Goal: Navigation & Orientation: Find specific page/section

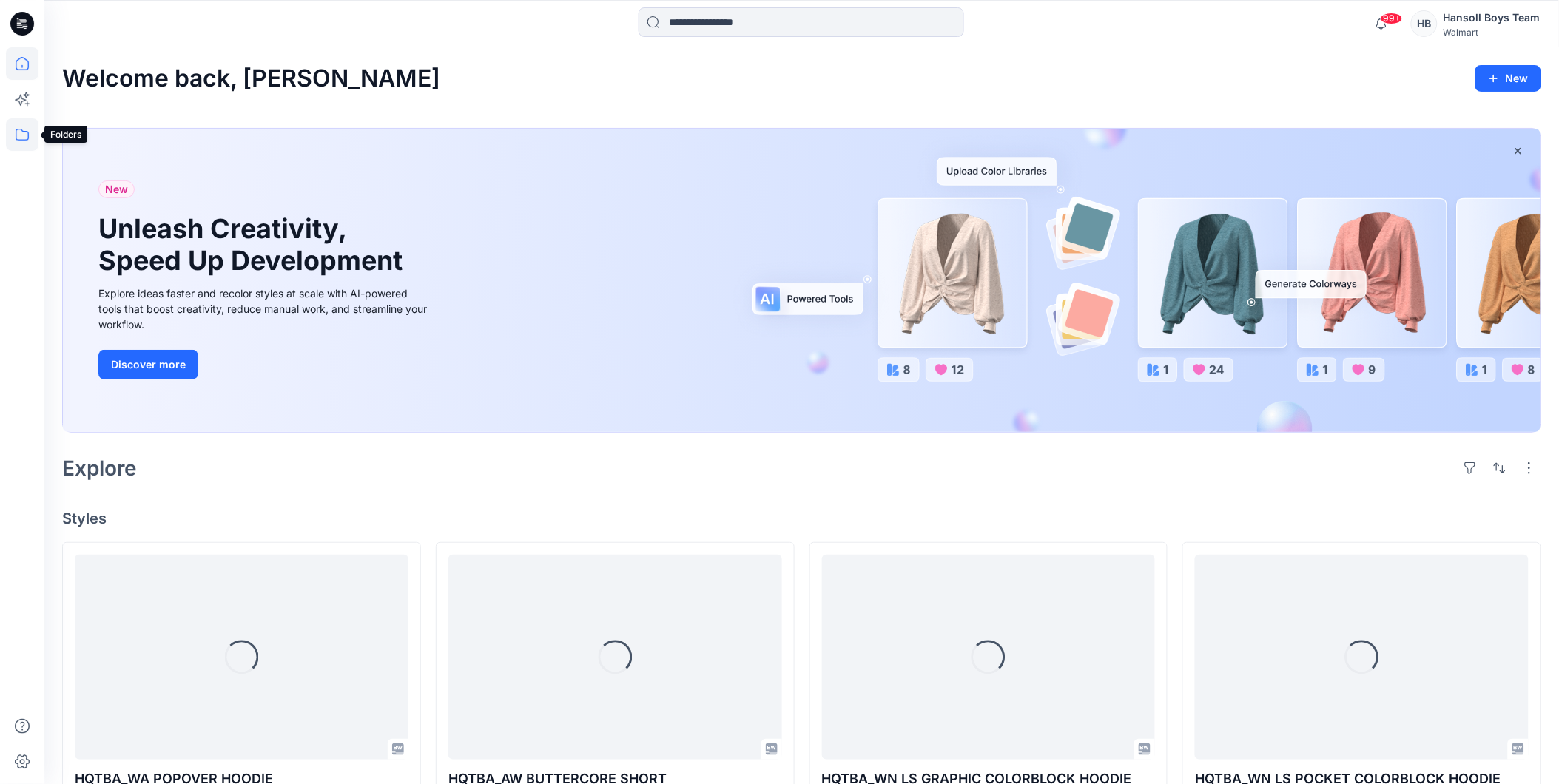
click at [26, 137] on icon at bounding box center [22, 134] width 33 height 33
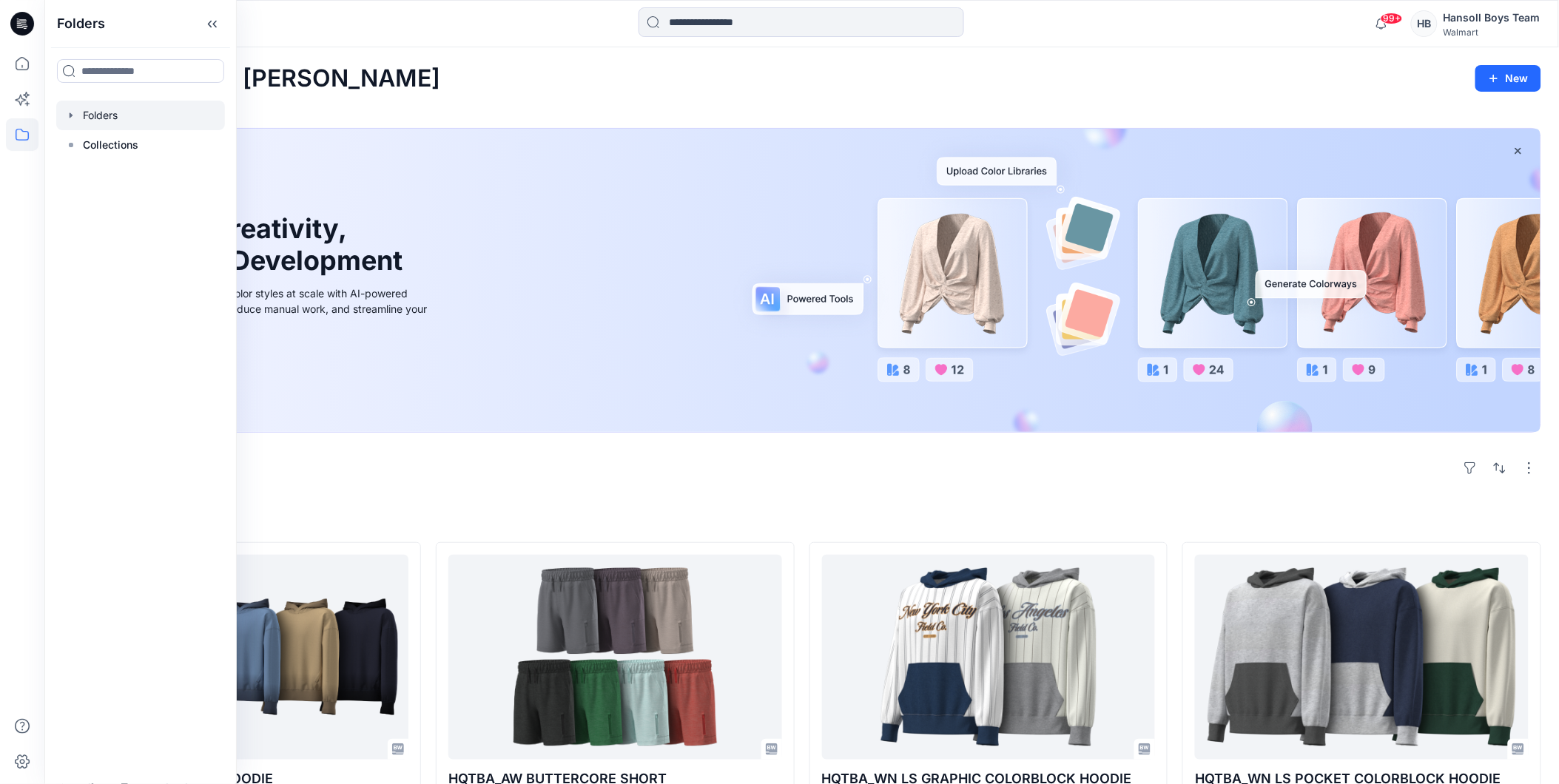
click at [138, 120] on div at bounding box center [140, 115] width 169 height 29
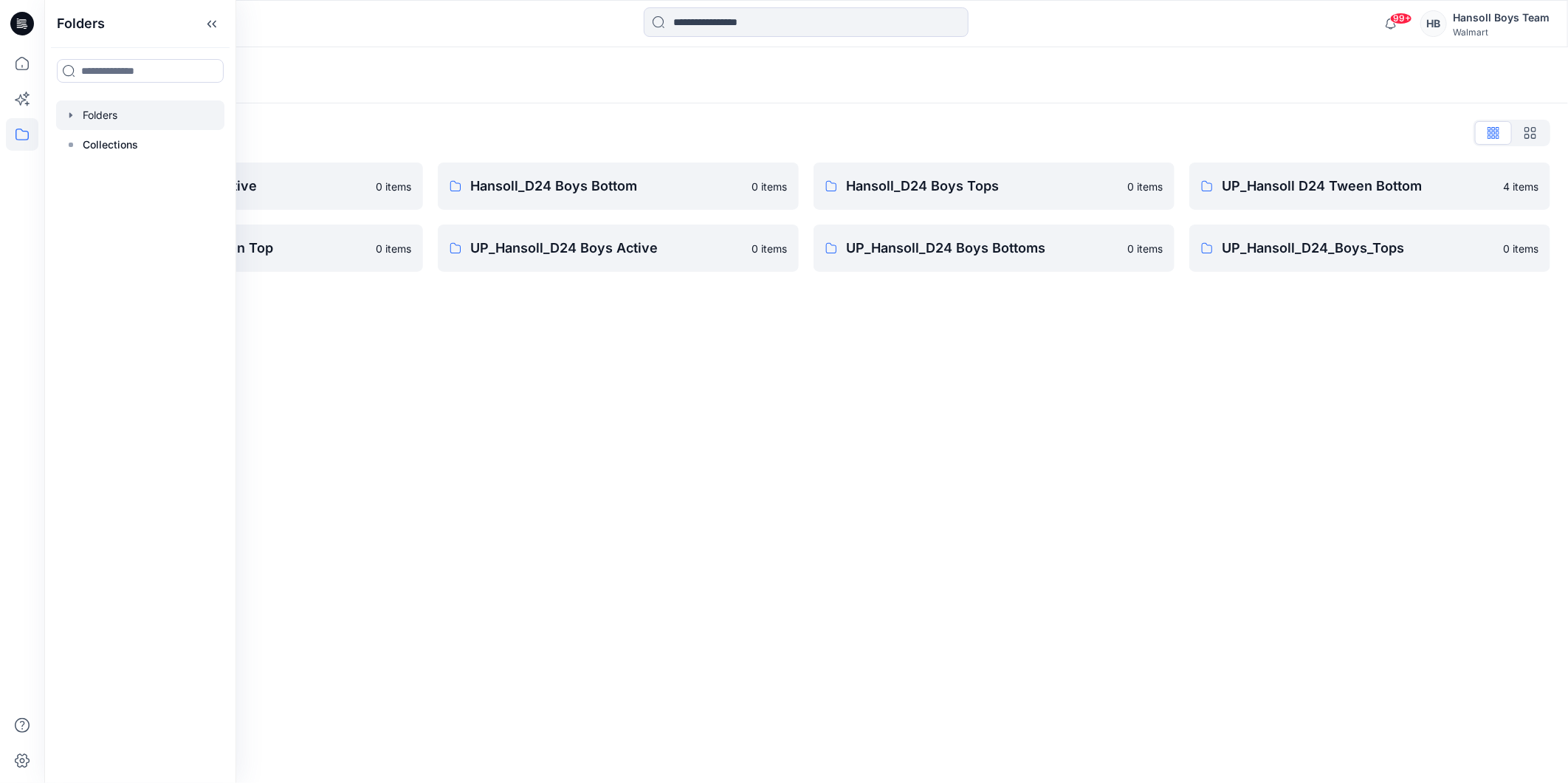
click at [531, 128] on div "Folders List" at bounding box center [806, 132] width 1489 height 23
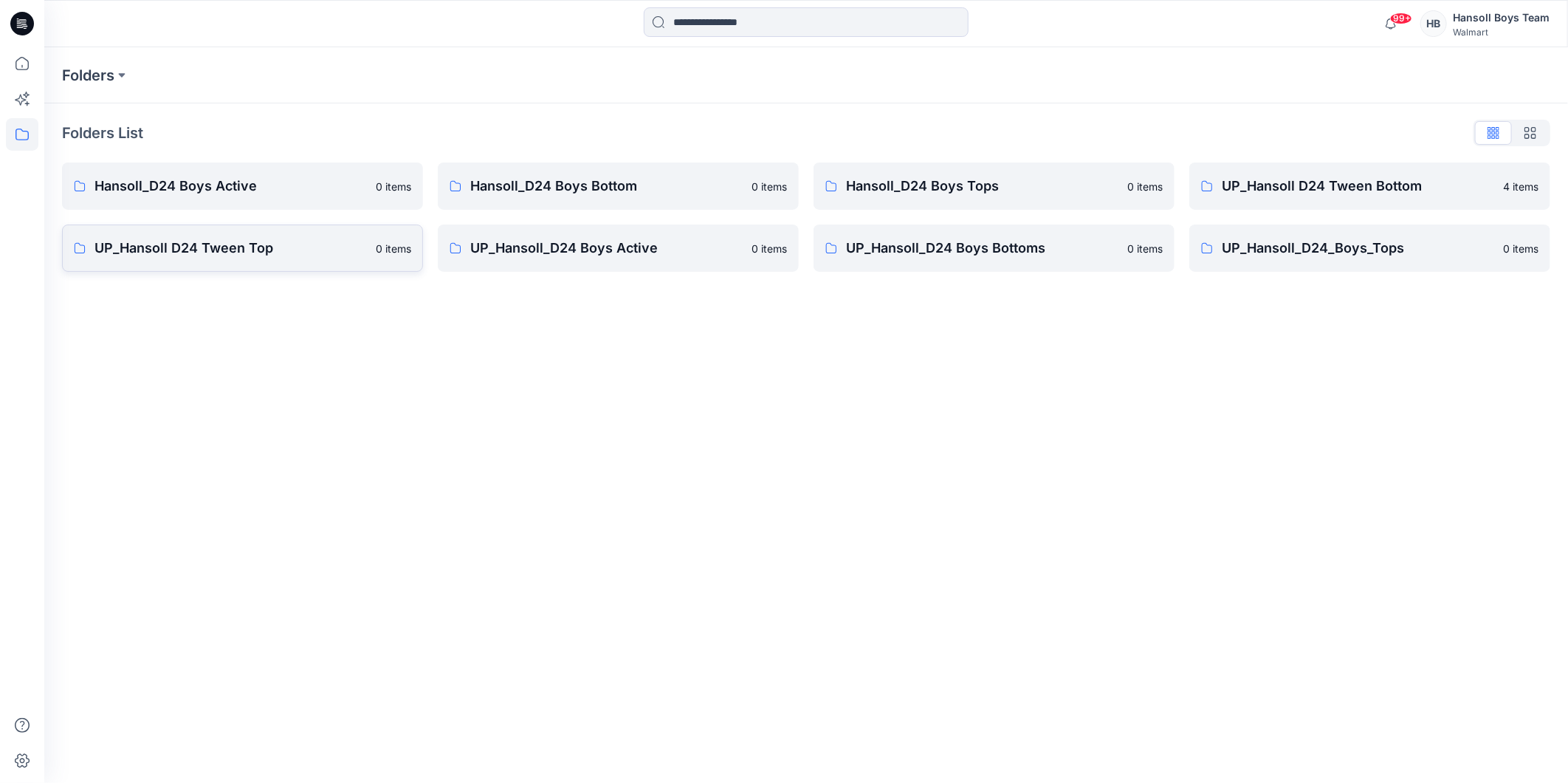
click at [340, 239] on p "UP_Hansoll D24 Tween Top" at bounding box center [230, 248] width 273 height 20
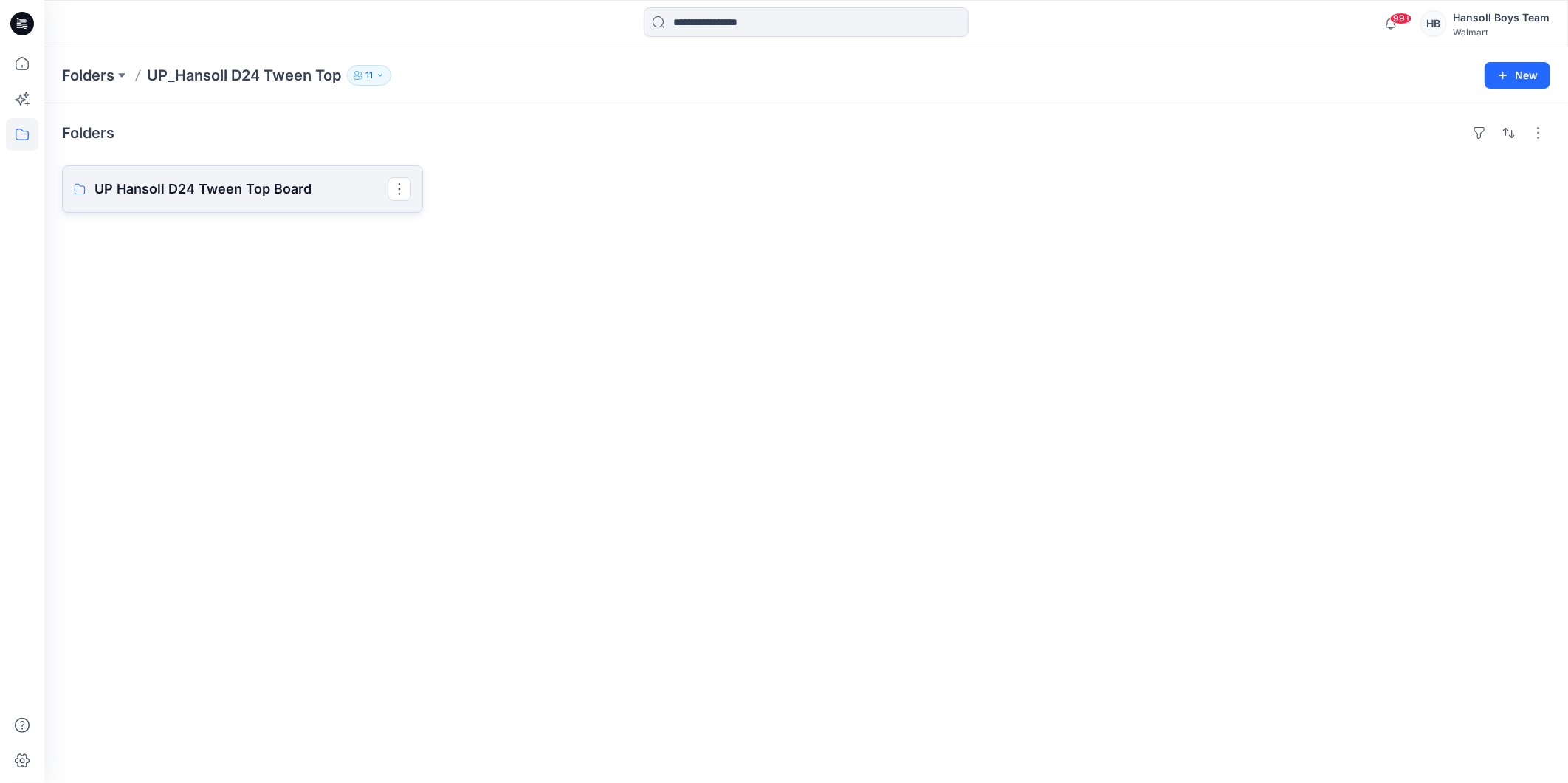
click at [258, 194] on p "UP Hansoll D24 Tween Top Board" at bounding box center [241, 189] width 293 height 20
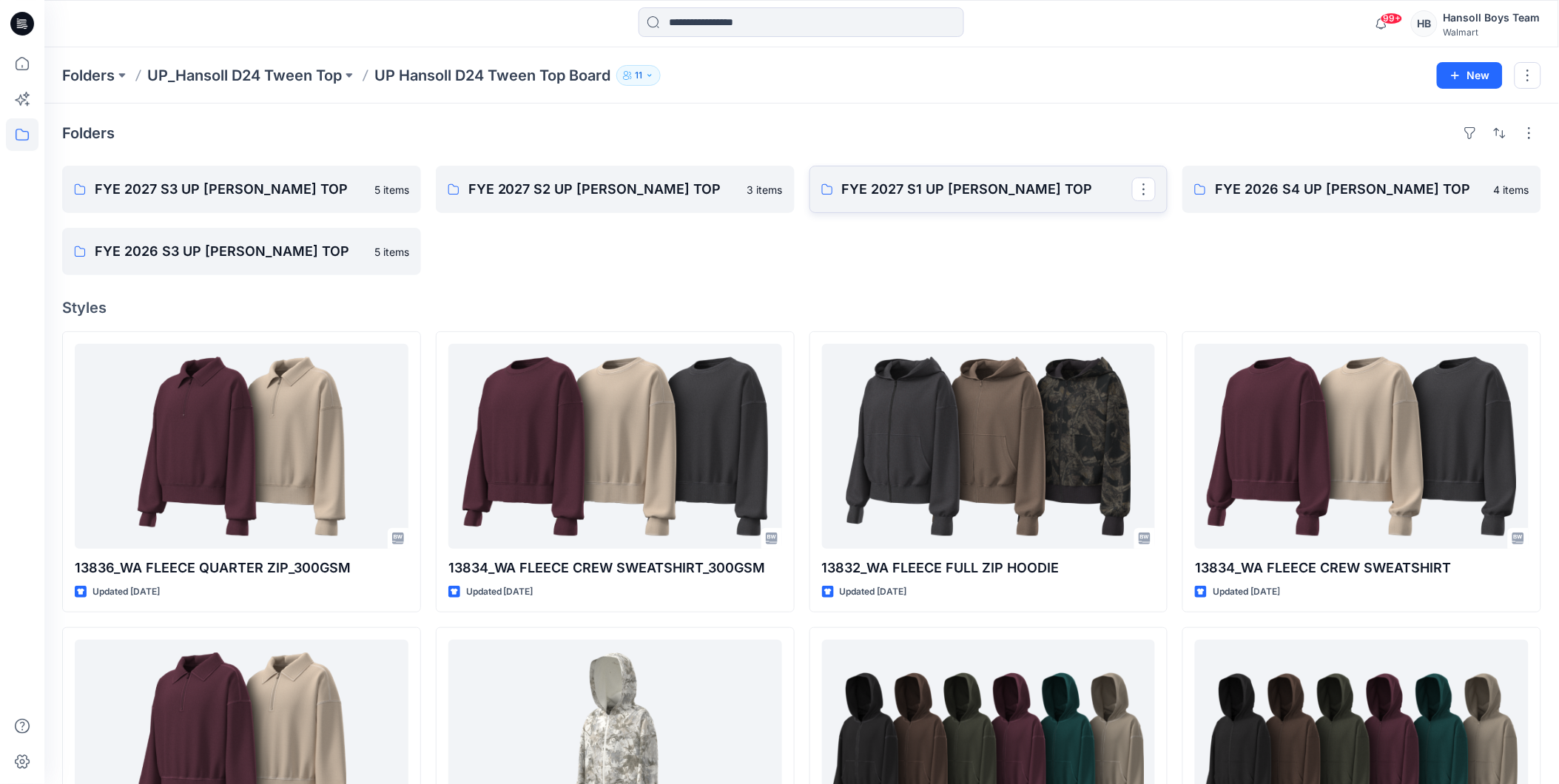
click at [1029, 185] on p "FYE 2027 S1 UP [PERSON_NAME] TOP" at bounding box center [987, 189] width 290 height 20
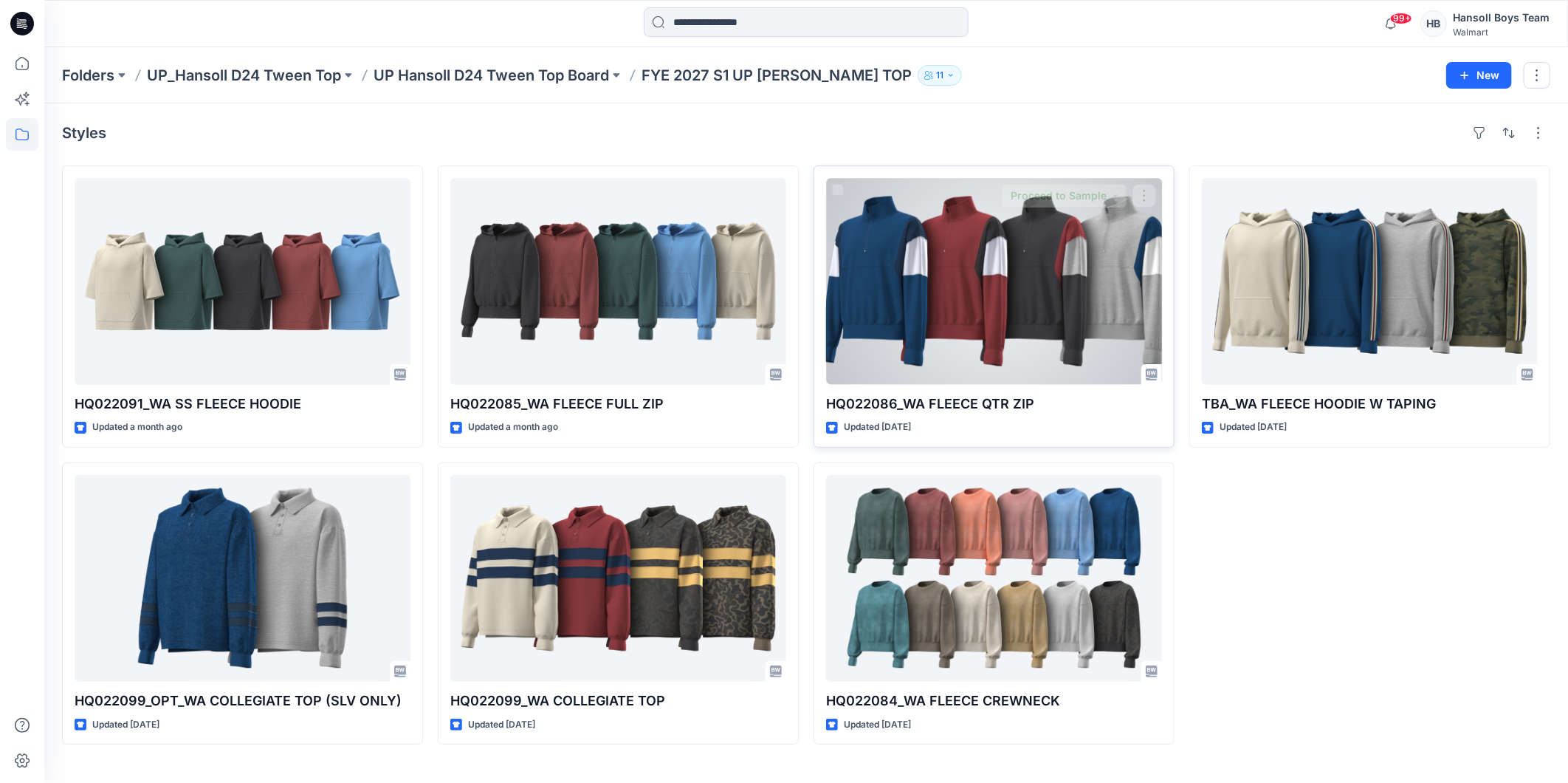
click at [1021, 301] on div at bounding box center [993, 282] width 336 height 207
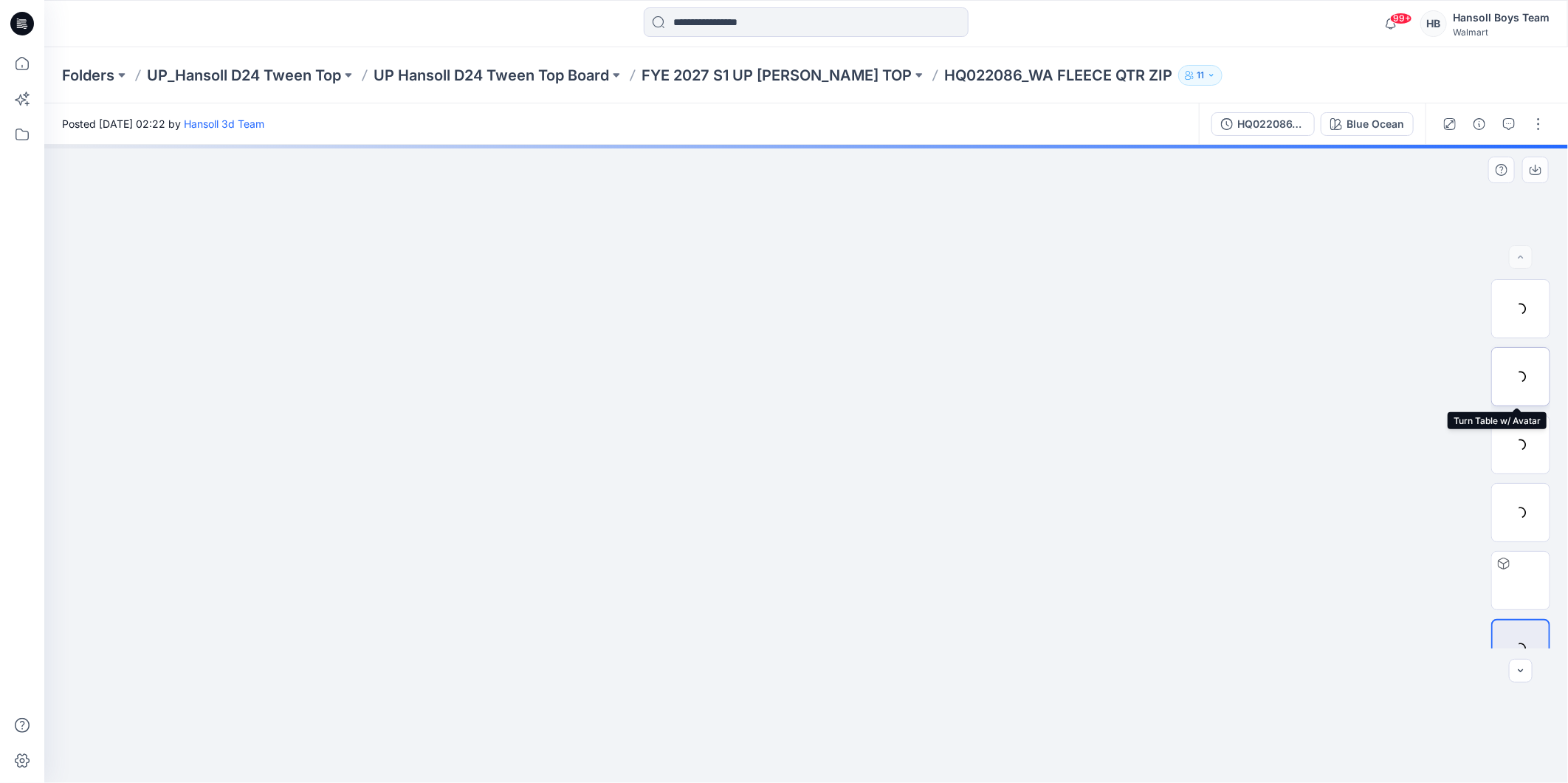
click at [1526, 379] on div at bounding box center [1521, 377] width 59 height 59
drag, startPoint x: 843, startPoint y: 245, endPoint x: 837, endPoint y: 486, distance: 241.1
drag, startPoint x: 802, startPoint y: 326, endPoint x: 790, endPoint y: 386, distance: 61.2
